Goal: Task Accomplishment & Management: Manage account settings

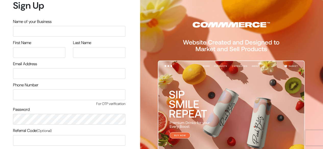
drag, startPoint x: 325, startPoint y: 40, endPoint x: 314, endPoint y: -4, distance: 45.0
click at [314, 0] on html "Sign Up Name of your Business First Name Last Name Email Address Signup" at bounding box center [161, 74] width 323 height 149
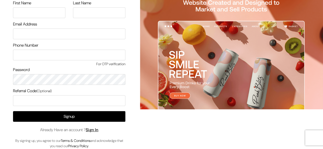
scroll to position [43, 0]
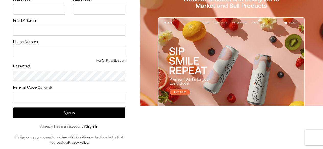
click at [94, 126] on link "Sign In" at bounding box center [92, 126] width 13 height 5
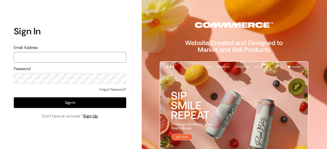
paste input "festecartdesi@gmail.com"
type input "festecartdesi@gmail.com"
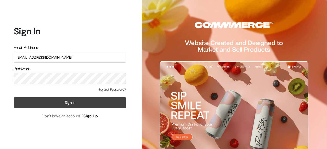
click at [75, 105] on button "Sign In" at bounding box center [70, 102] width 112 height 11
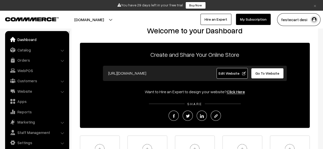
scroll to position [18, 0]
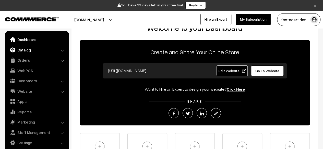
click at [29, 51] on link "Catalog" at bounding box center [36, 49] width 61 height 9
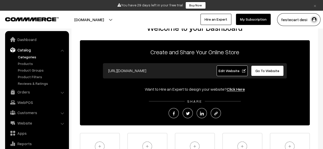
click at [30, 57] on link "Categories" at bounding box center [42, 56] width 51 height 5
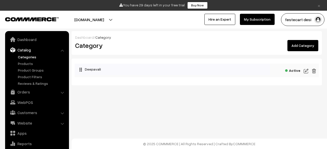
scroll to position [14, 0]
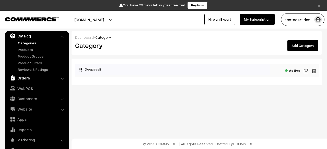
click at [29, 79] on link "Orders" at bounding box center [36, 77] width 61 height 9
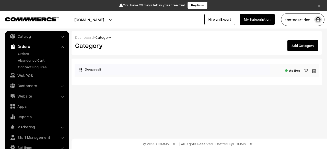
scroll to position [14, 0]
click at [35, 37] on link "Catalog" at bounding box center [36, 36] width 61 height 9
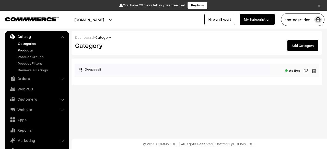
click at [27, 51] on link "Products" at bounding box center [42, 49] width 51 height 5
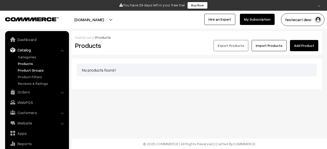
scroll to position [14, 0]
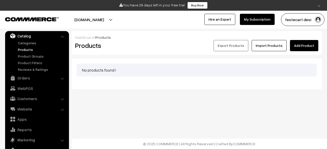
click at [304, 43] on link "Add Product" at bounding box center [304, 45] width 28 height 11
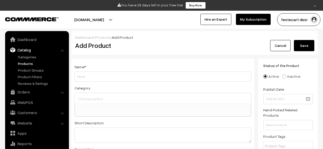
select select
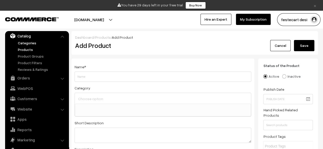
click at [25, 43] on link "Categories" at bounding box center [42, 42] width 51 height 5
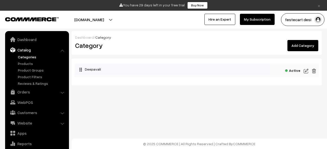
scroll to position [14, 0]
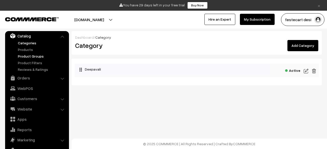
click at [27, 55] on link "Product Groups" at bounding box center [42, 56] width 51 height 5
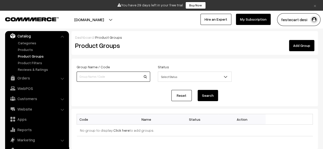
click at [103, 80] on input at bounding box center [113, 77] width 73 height 10
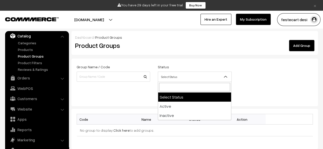
click at [170, 76] on span "Select Status" at bounding box center [194, 76] width 73 height 9
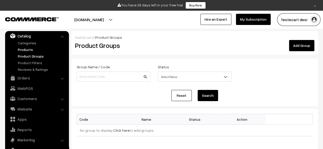
click at [25, 48] on link "Products" at bounding box center [42, 49] width 51 height 5
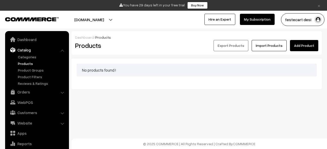
scroll to position [14, 0]
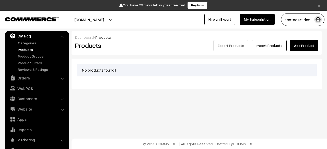
click at [271, 47] on link "Import Products" at bounding box center [268, 45] width 35 height 11
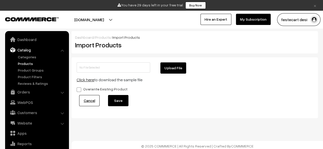
scroll to position [14, 0]
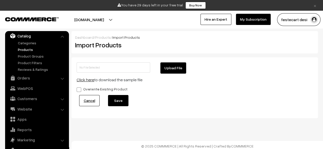
click at [86, 79] on link "Click here" at bounding box center [86, 79] width 18 height 5
click at [162, 70] on button "Upload File" at bounding box center [173, 68] width 26 height 11
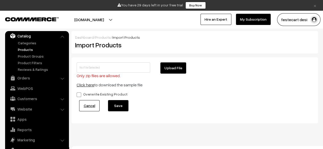
click at [171, 67] on button "Upload File" at bounding box center [173, 68] width 26 height 11
type input "product-import-sample.zip"
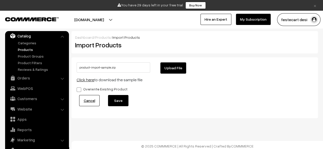
click at [116, 100] on button "Save" at bounding box center [118, 100] width 20 height 11
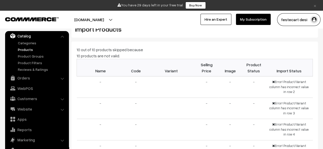
scroll to position [15, 0]
drag, startPoint x: 254, startPoint y: 83, endPoint x: 326, endPoint y: 92, distance: 72.8
click at [322, 92] on html "Thank you for showing interest. Our team will call you shortly. Close × You hav…" at bounding box center [161, 59] width 323 height 149
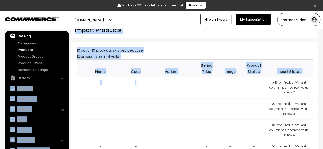
drag, startPoint x: 163, startPoint y: 96, endPoint x: 30, endPoint y: 83, distance: 134.3
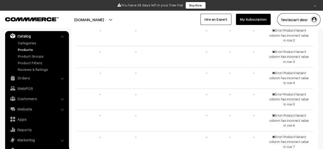
scroll to position [0, 0]
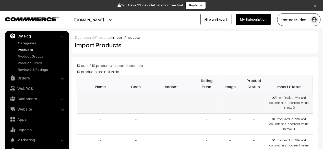
drag, startPoint x: 272, startPoint y: 100, endPoint x: 298, endPoint y: 108, distance: 27.0
click at [298, 108] on td "Error! Product/Variant column has incorrect value in row 2" at bounding box center [288, 102] width 47 height 21
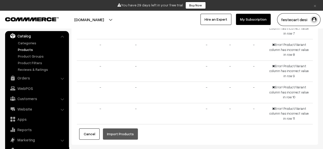
scroll to position [208, 0]
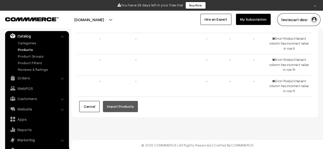
click at [91, 106] on button "Cancel" at bounding box center [89, 106] width 20 height 11
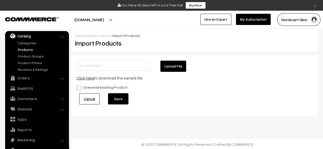
click at [172, 67] on button "Upload File" at bounding box center [173, 66] width 26 height 11
type input "product-import-sample.zip"
click at [114, 96] on button "Save" at bounding box center [118, 98] width 20 height 11
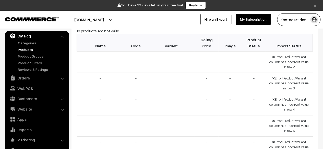
scroll to position [0, 0]
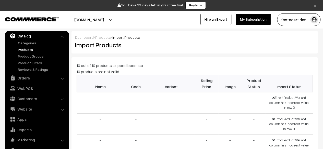
click at [101, 38] on link "Products" at bounding box center [103, 37] width 16 height 4
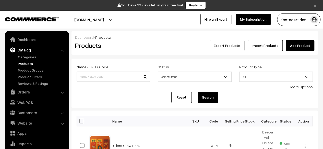
scroll to position [14, 0]
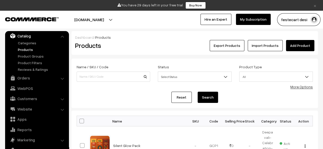
click at [261, 44] on link "Import Products" at bounding box center [264, 45] width 35 height 11
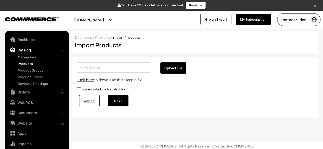
scroll to position [14, 0]
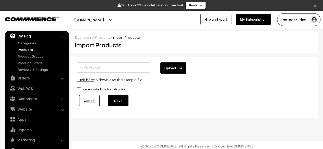
click at [176, 69] on button "Upload File" at bounding box center [173, 68] width 26 height 11
type input "product-import-sample.zip"
click at [121, 100] on button "Save" at bounding box center [118, 100] width 20 height 11
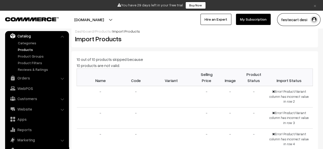
scroll to position [4, 0]
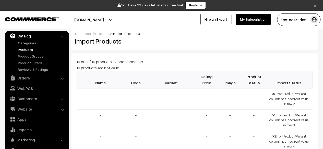
click at [104, 33] on link "Products" at bounding box center [103, 33] width 16 height 4
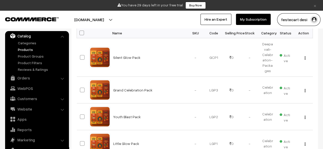
scroll to position [86, 0]
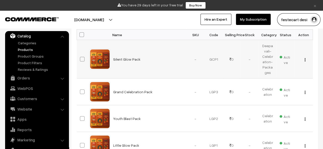
click at [305, 58] on img "button" at bounding box center [304, 59] width 1 height 3
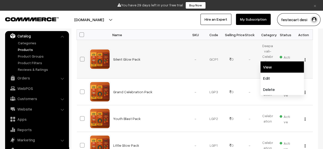
click at [276, 65] on link "View" at bounding box center [281, 66] width 43 height 11
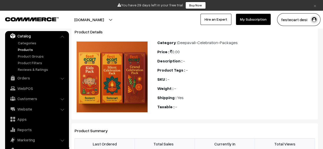
scroll to position [35, 0]
drag, startPoint x: 185, startPoint y: 42, endPoint x: 244, endPoint y: 48, distance: 59.7
click at [244, 48] on div "Category : Deepavali-Celebration-Packages Price : 0.00 Description : - Product …" at bounding box center [235, 76] width 165 height 75
click at [297, 49] on div "Price : 0.00" at bounding box center [235, 51] width 157 height 6
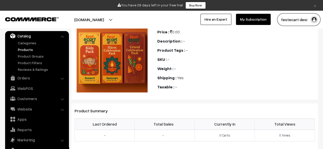
scroll to position [0, 0]
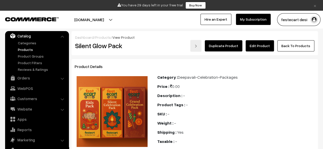
click at [101, 38] on link "Products" at bounding box center [103, 37] width 16 height 4
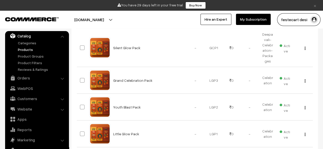
scroll to position [98, 0]
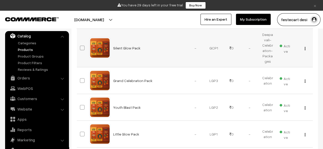
click at [305, 50] on img "button" at bounding box center [304, 48] width 1 height 3
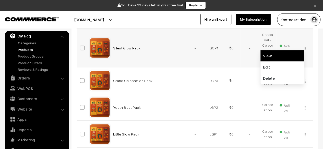
click at [271, 55] on link "View" at bounding box center [281, 55] width 43 height 11
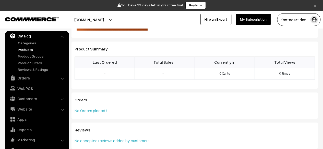
scroll to position [149, 0]
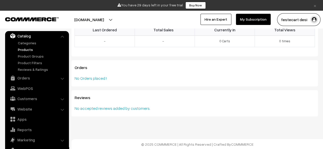
click at [62, 78] on li "Orders Orders" at bounding box center [36, 77] width 61 height 9
click at [64, 100] on link "Customers" at bounding box center [36, 98] width 61 height 9
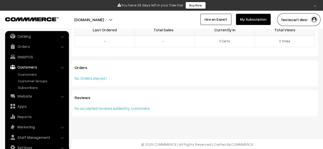
scroll to position [14, 0]
click at [28, 148] on link "Settings" at bounding box center [36, 147] width 61 height 9
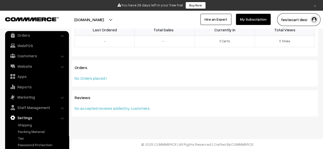
scroll to position [33, 0]
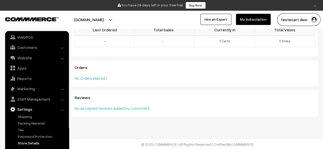
click at [33, 144] on link "Store Details" at bounding box center [42, 143] width 51 height 5
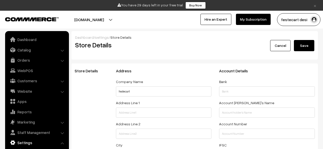
select select "99"
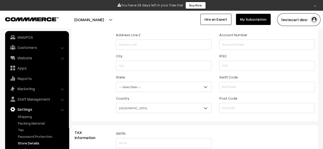
scroll to position [116, 0]
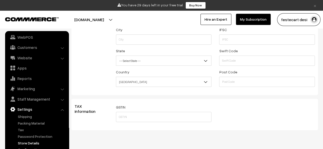
click at [27, 149] on link "Configuration" at bounding box center [42, 149] width 51 height 5
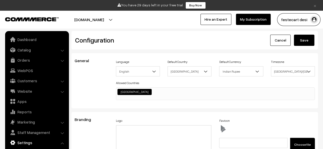
scroll to position [411, 0]
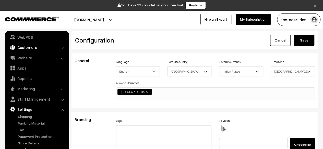
click at [30, 49] on link "Customers" at bounding box center [36, 47] width 61 height 9
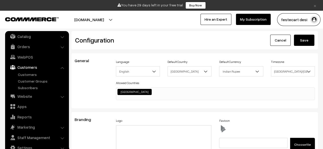
click at [30, 49] on link "Orders" at bounding box center [36, 46] width 61 height 9
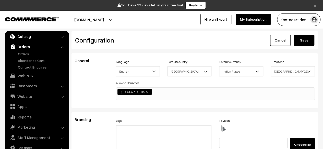
click at [28, 36] on link "Catalog" at bounding box center [36, 36] width 61 height 9
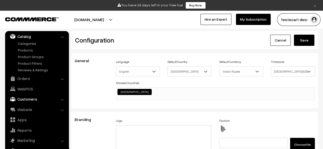
click at [35, 98] on link "Customers" at bounding box center [36, 99] width 61 height 9
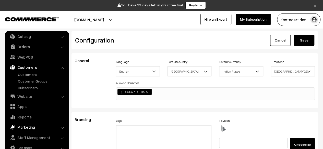
click at [28, 125] on link "Marketing" at bounding box center [36, 127] width 61 height 9
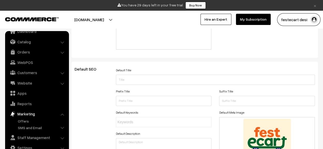
scroll to position [0, 0]
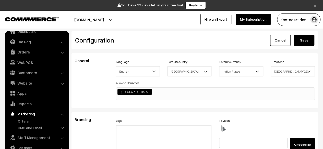
click at [284, 39] on link "Cancel" at bounding box center [280, 40] width 20 height 11
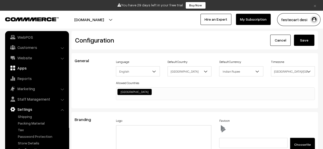
scroll to position [411, 0]
click at [31, 143] on link "Store Details" at bounding box center [42, 143] width 51 height 5
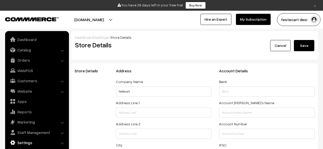
select select "99"
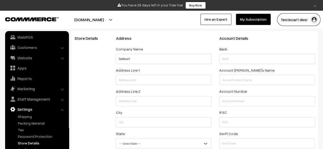
scroll to position [41, 0]
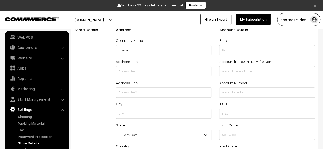
click at [30, 143] on link "Store Details" at bounding box center [42, 143] width 51 height 5
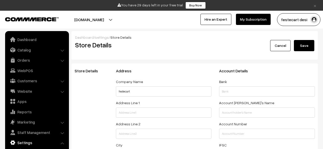
select select "99"
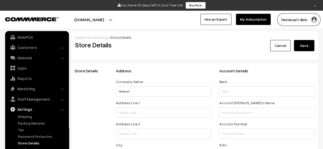
scroll to position [131, 0]
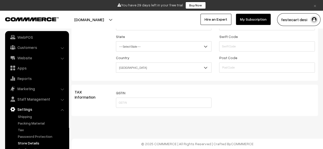
click at [68, 130] on ul "Dashboard Catalog" at bounding box center [37, 94] width 64 height 126
drag, startPoint x: 68, startPoint y: 130, endPoint x: 68, endPoint y: 111, distance: 19.7
click at [68, 111] on ul "Dashboard Catalog" at bounding box center [37, 94] width 64 height 126
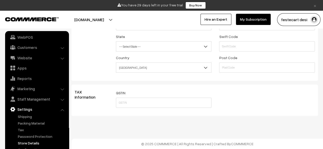
click at [69, 111] on body "Thank you for showing interest. Our team will call you shortly. Close × You hav…" at bounding box center [161, 9] width 323 height 279
click at [69, 111] on div "Dashboard / settings / Store Details Store Details Cancel Save Store Details Ad…" at bounding box center [161, 8] width 323 height 215
click at [313, 6] on link "×" at bounding box center [314, 5] width 7 height 6
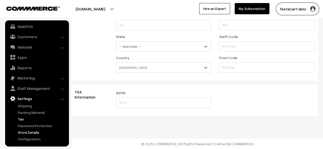
scroll to position [119, 0]
click at [33, 138] on link "Configuration" at bounding box center [42, 138] width 51 height 5
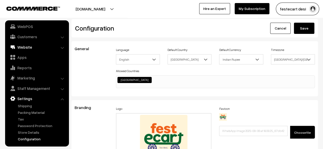
click at [38, 44] on link "Website" at bounding box center [36, 47] width 61 height 9
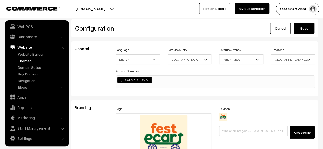
click at [29, 60] on link "Themes" at bounding box center [42, 60] width 51 height 5
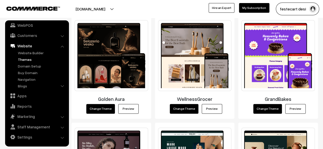
scroll to position [332, 0]
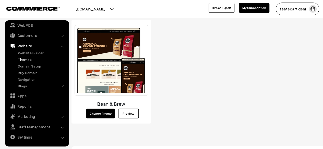
scroll to position [726, 0]
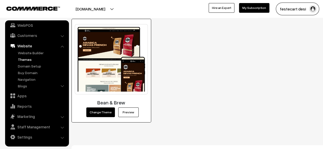
click at [127, 111] on link "Preview" at bounding box center [128, 113] width 20 height 10
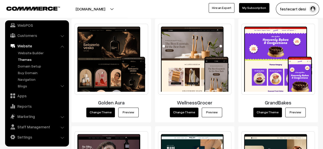
scroll to position [300, 0]
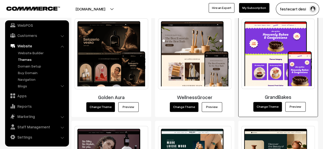
click at [297, 104] on link "Preview" at bounding box center [295, 107] width 20 height 10
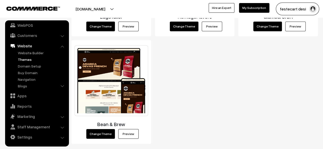
scroll to position [731, 0]
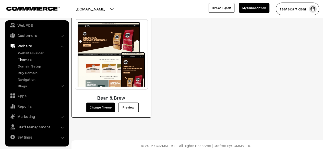
click at [127, 103] on link "Preview" at bounding box center [128, 108] width 20 height 10
